Goal: Task Accomplishment & Management: Use online tool/utility

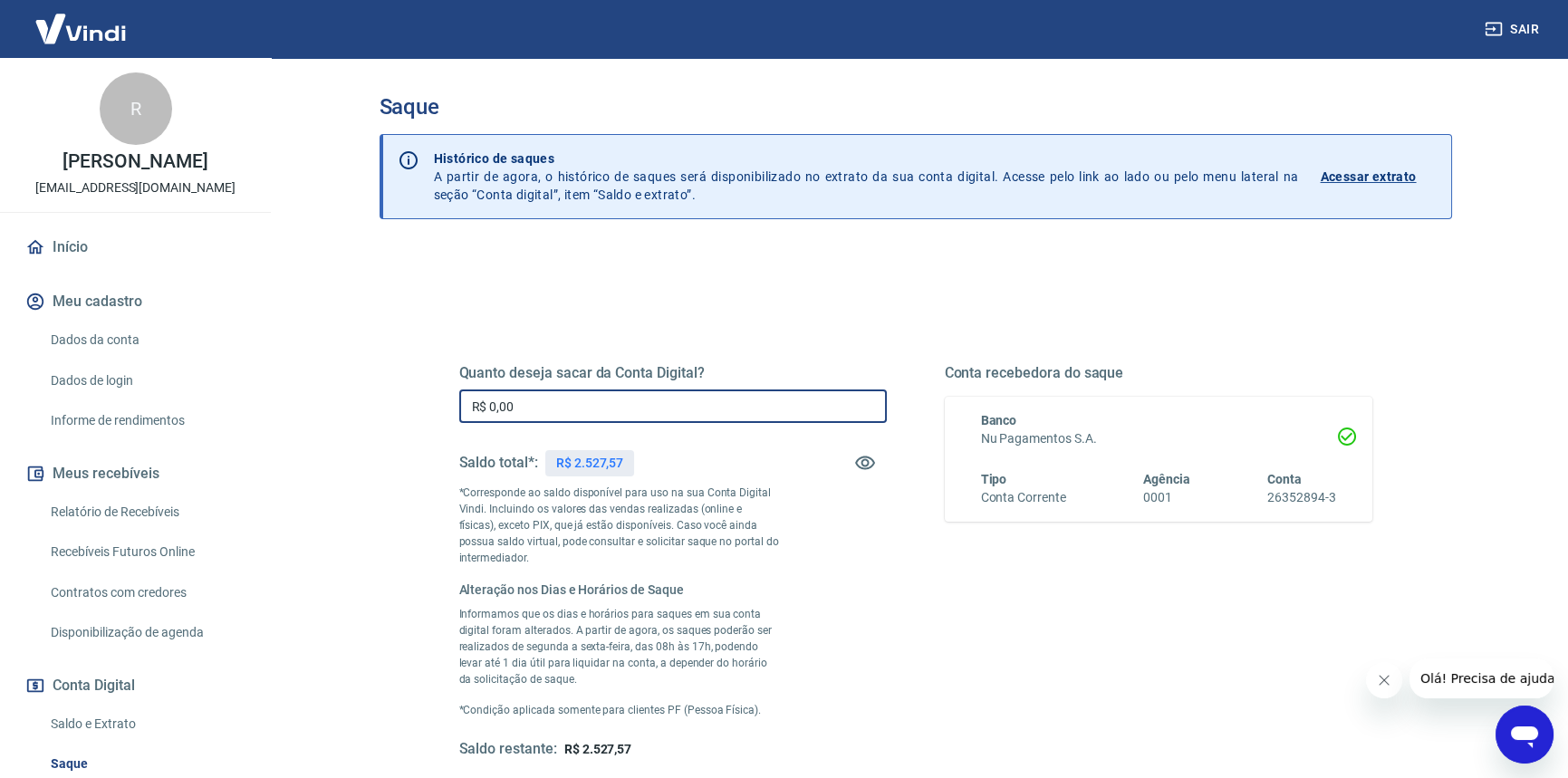
click at [707, 396] on input "R$ 0,00" at bounding box center [673, 406] width 428 height 34
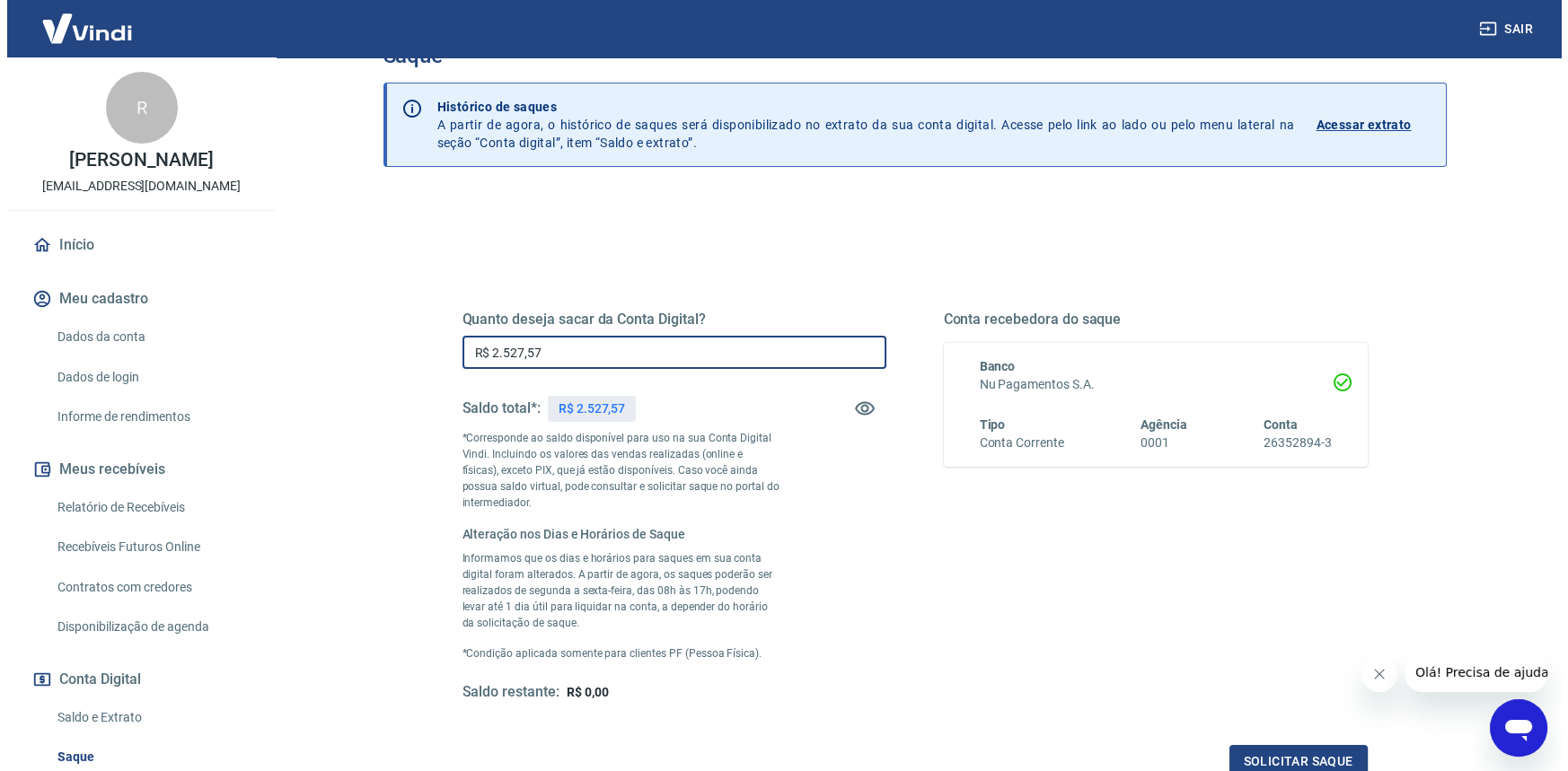
scroll to position [180, 0]
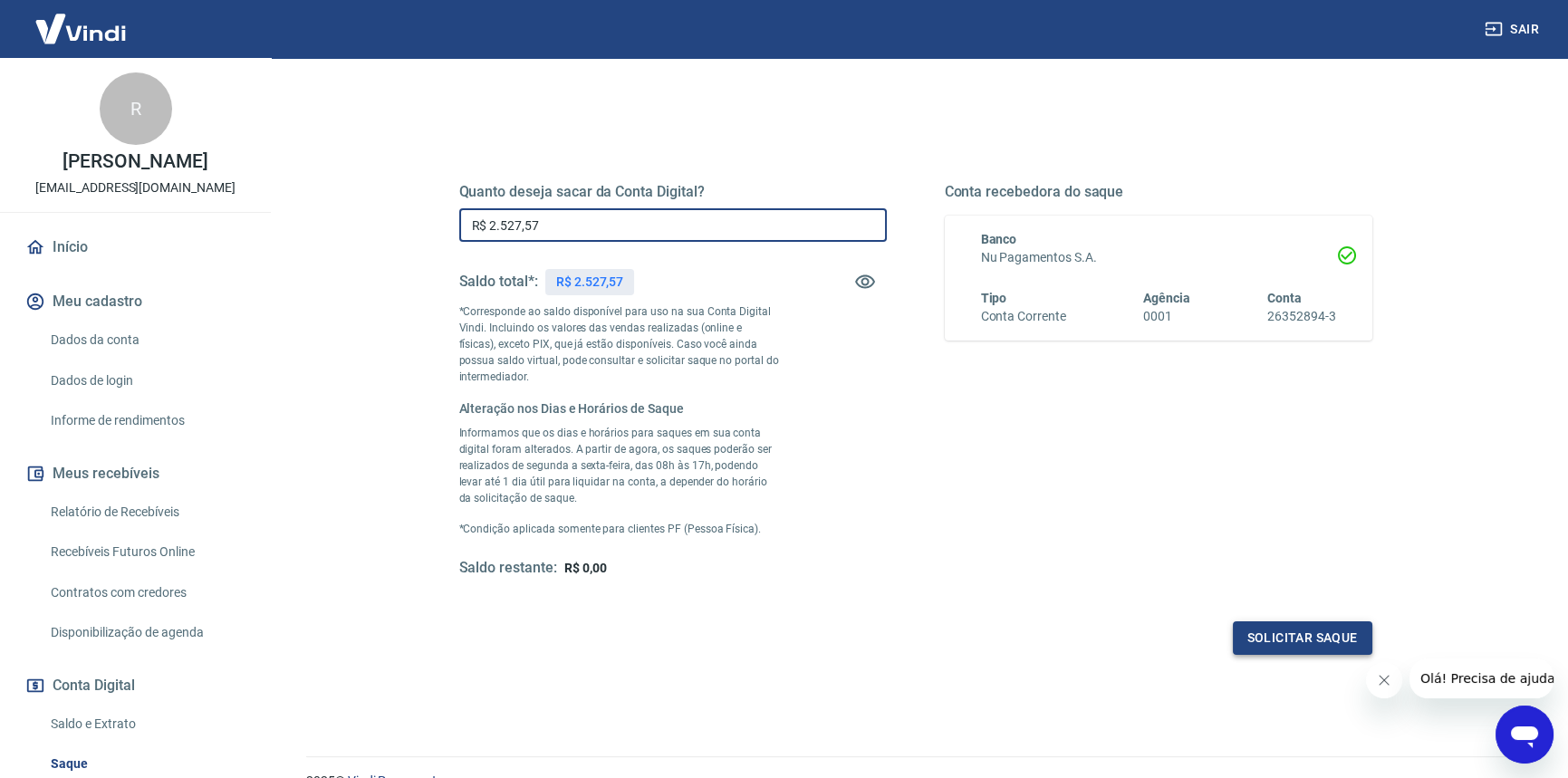
type input "R$ 2.527,57"
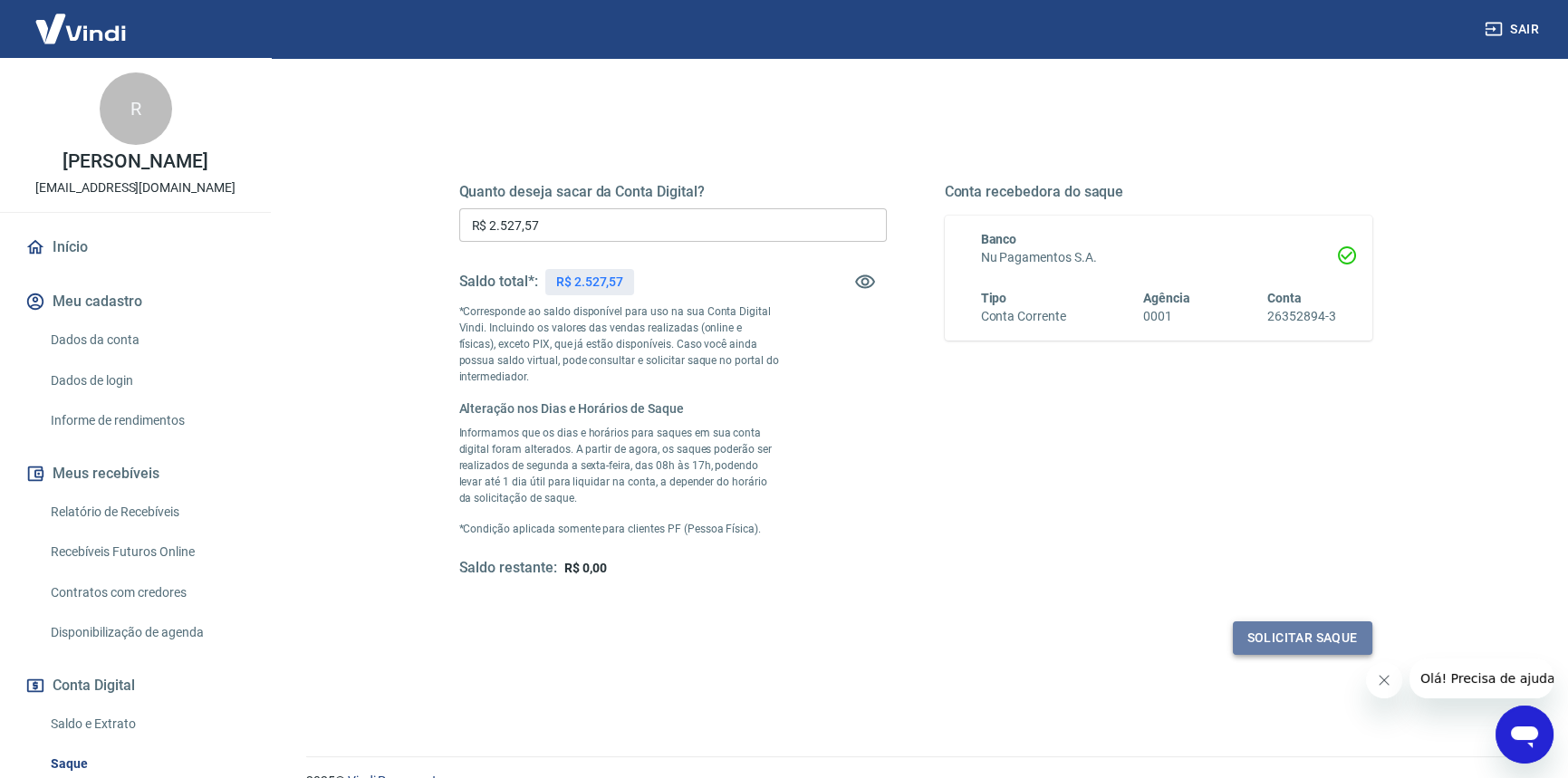
click at [1326, 637] on button "Solicitar saque" at bounding box center [1302, 639] width 139 height 34
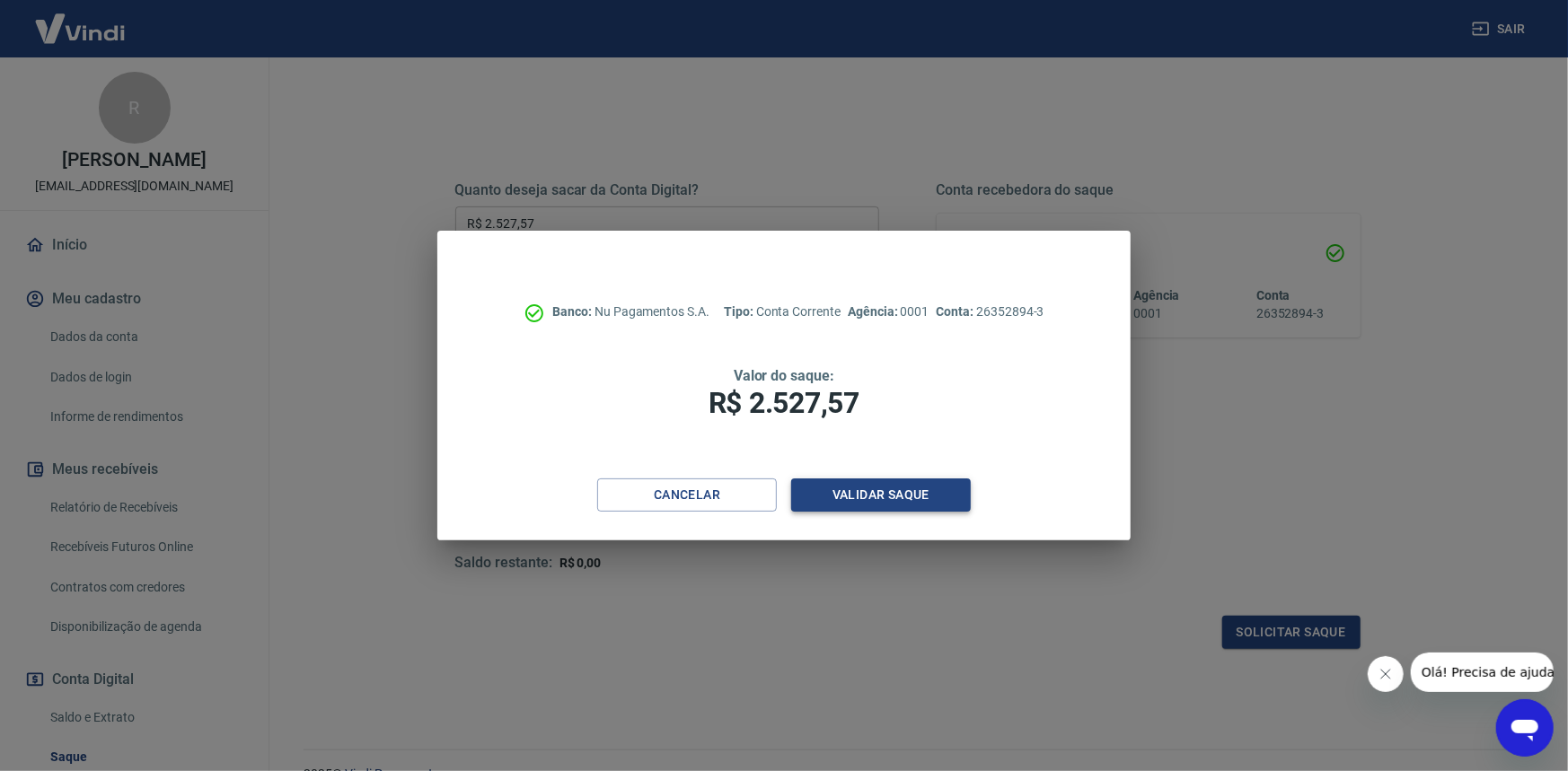
click at [852, 490] on button "Validar saque" at bounding box center [881, 495] width 180 height 33
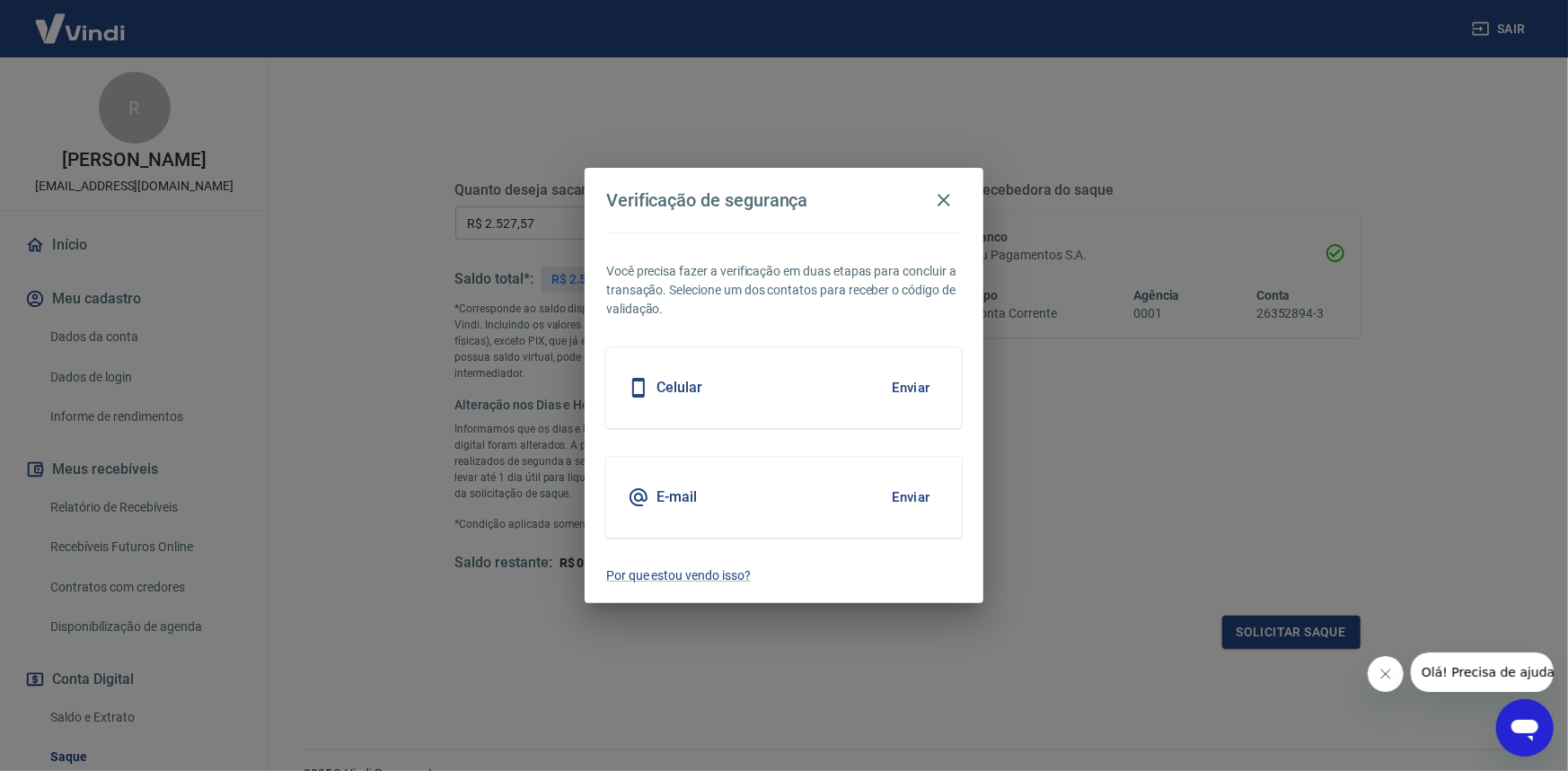
click at [915, 497] on button "Enviar" at bounding box center [911, 497] width 58 height 38
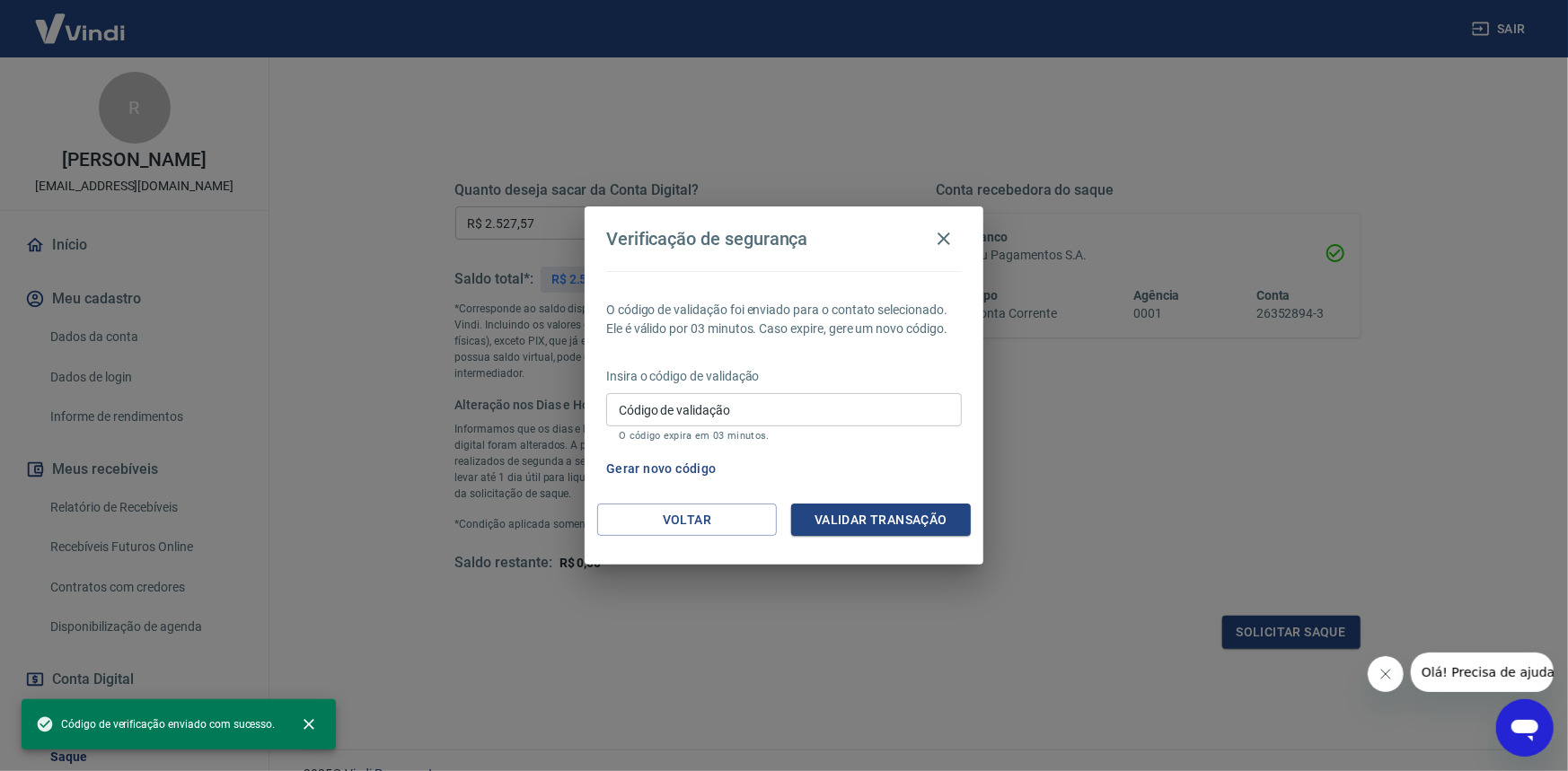
click at [743, 398] on input "Código de validação" at bounding box center [784, 410] width 355 height 33
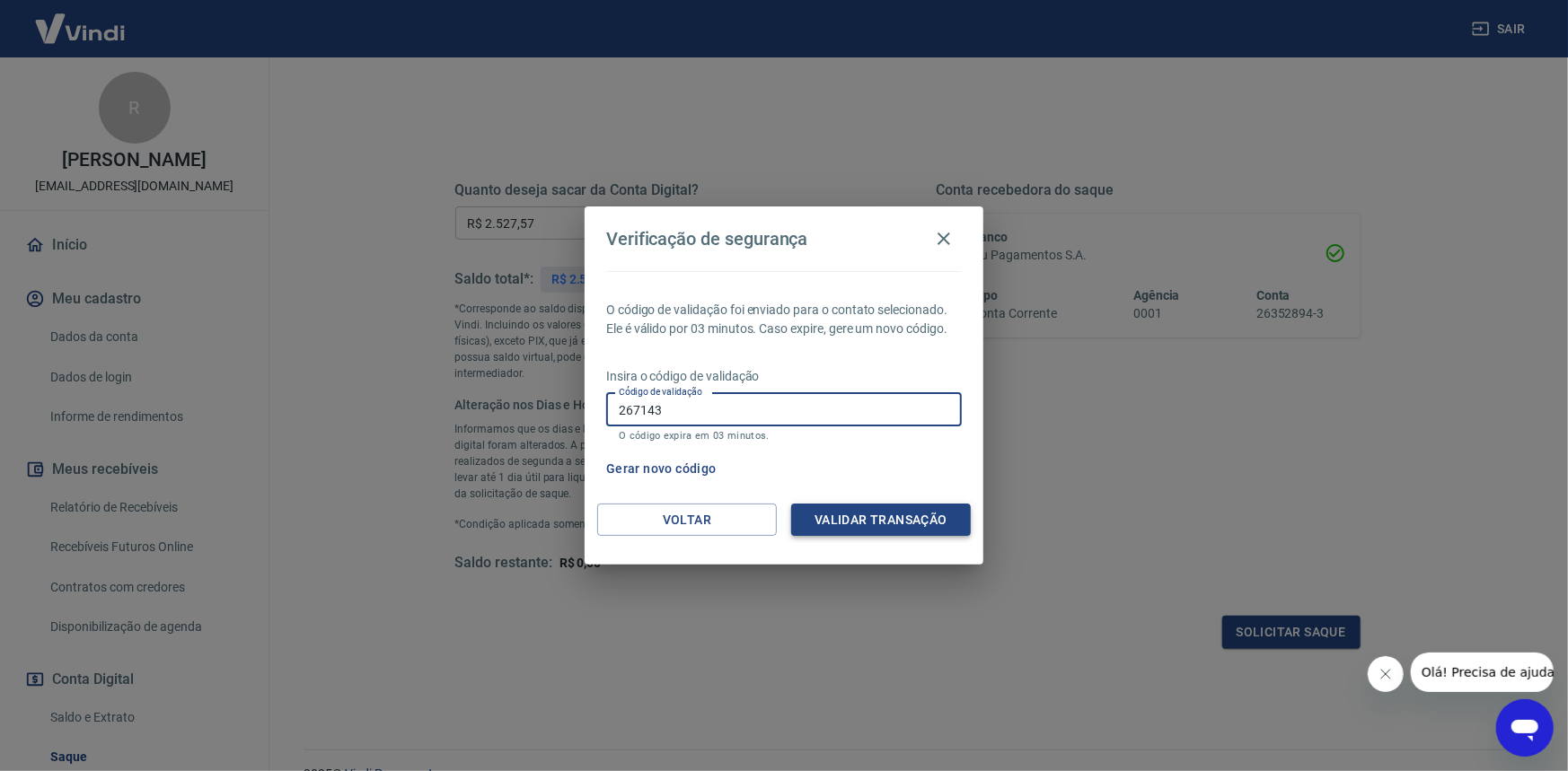
type input "267143"
click at [863, 529] on button "Validar transação" at bounding box center [881, 520] width 180 height 33
